Goal: Transaction & Acquisition: Purchase product/service

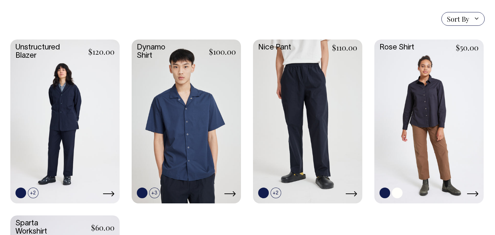
scroll to position [190, 0]
click at [433, 102] on link at bounding box center [428, 121] width 109 height 163
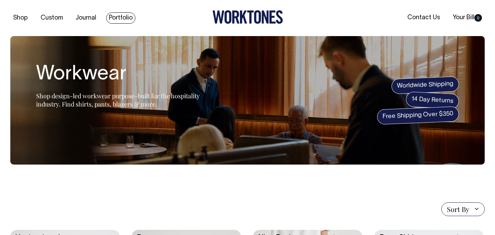
click at [123, 14] on link "Portfolio" at bounding box center [120, 17] width 29 height 11
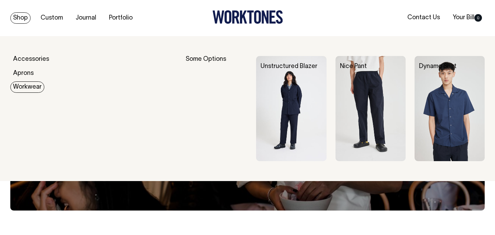
click at [34, 86] on link "Workwear" at bounding box center [27, 86] width 34 height 11
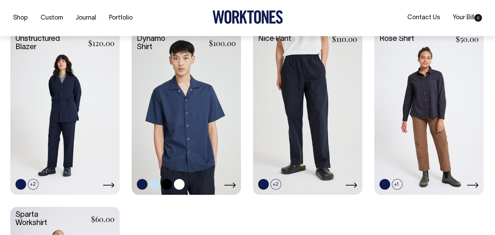
scroll to position [199, 0]
click at [230, 183] on icon at bounding box center [230, 185] width 12 height 6
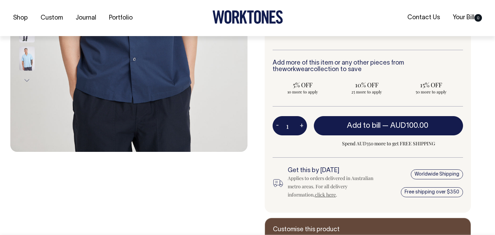
scroll to position [240, 0]
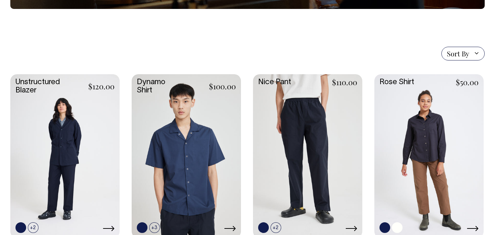
scroll to position [156, 0]
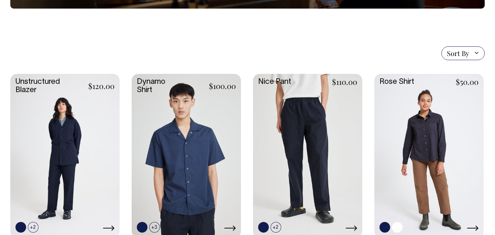
click at [440, 144] on link at bounding box center [428, 155] width 109 height 163
